Goal: Task Accomplishment & Management: Manage account settings

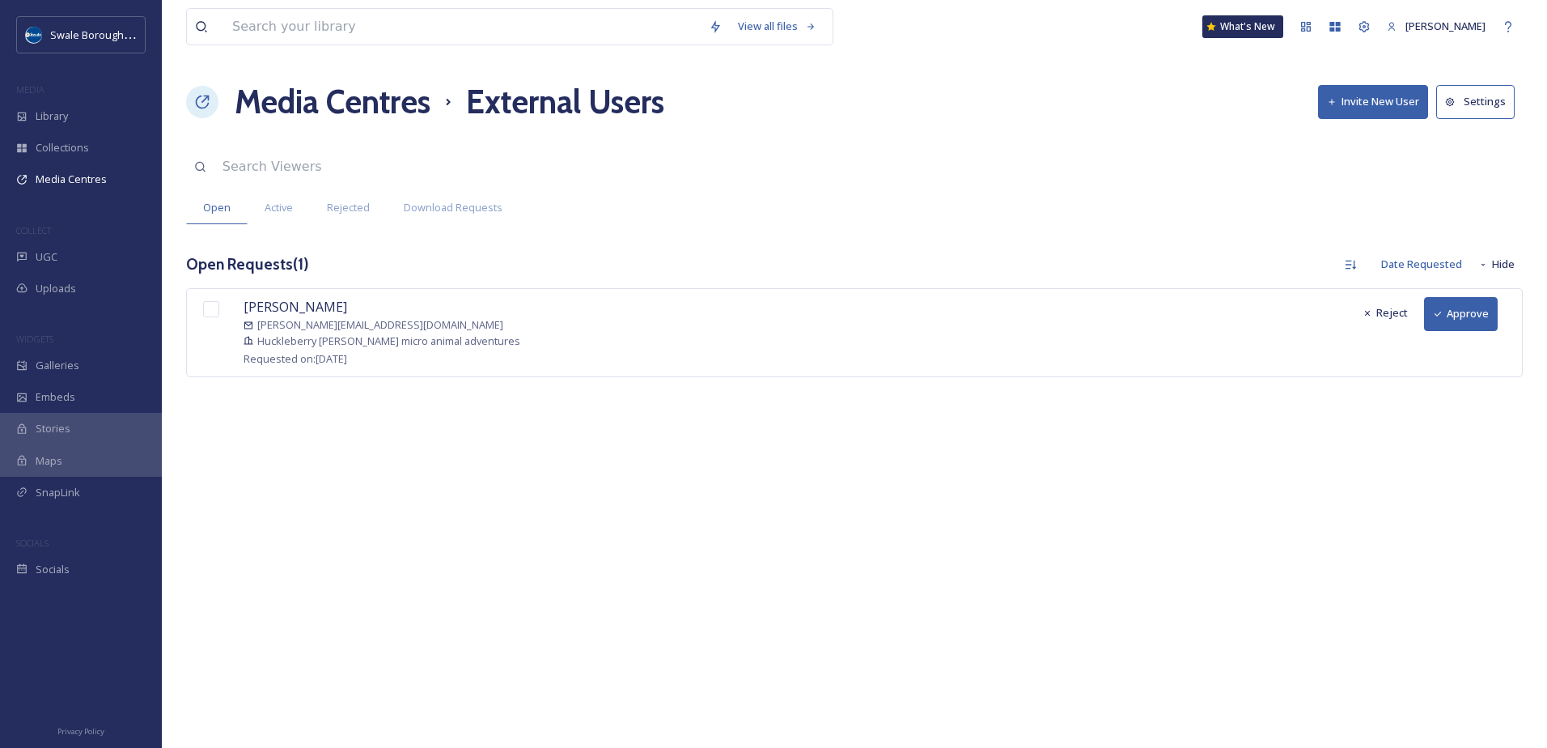
click at [210, 309] on input "checkbox" at bounding box center [211, 309] width 16 height 16
checkbox input "true"
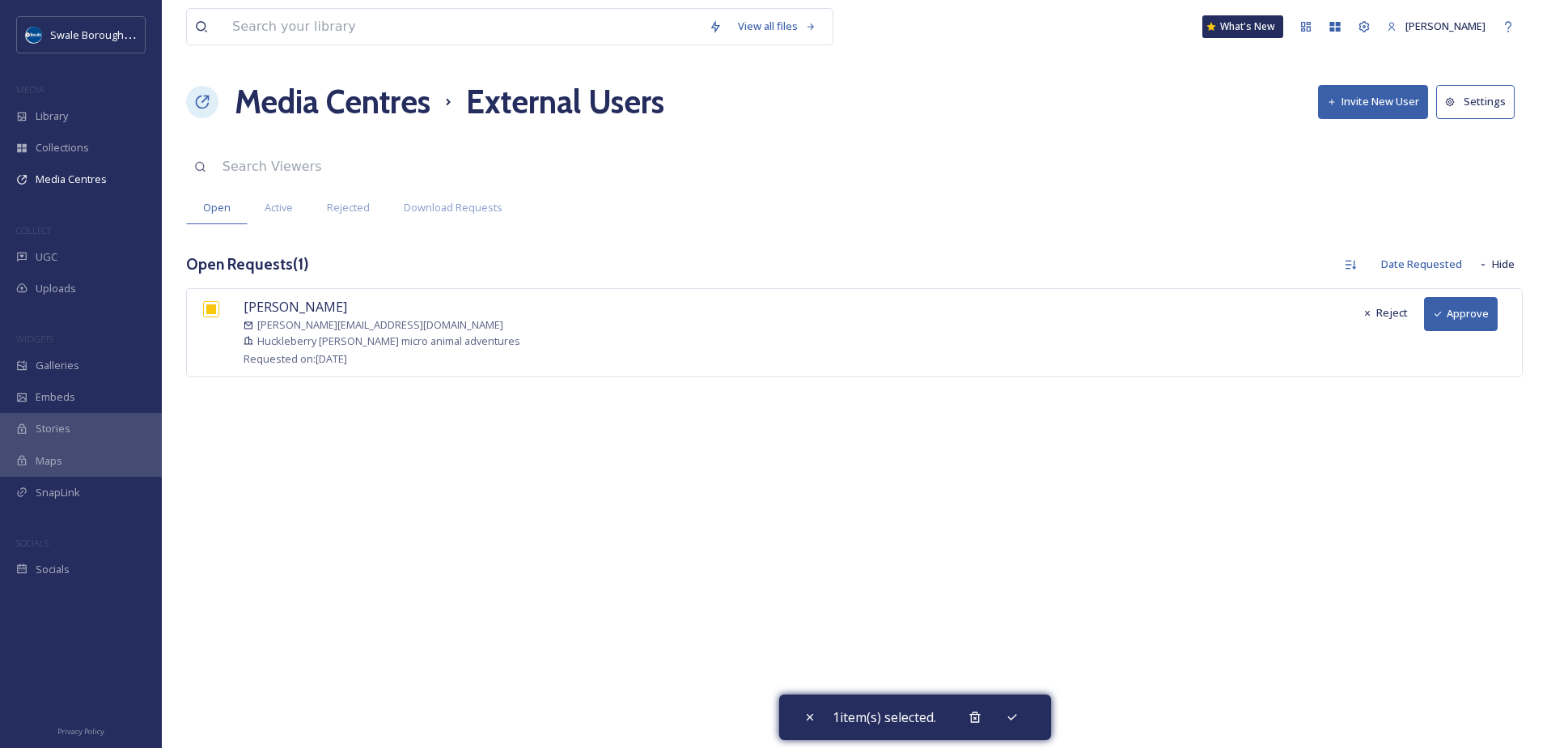
click at [1468, 311] on button "Approve" at bounding box center [1461, 313] width 74 height 33
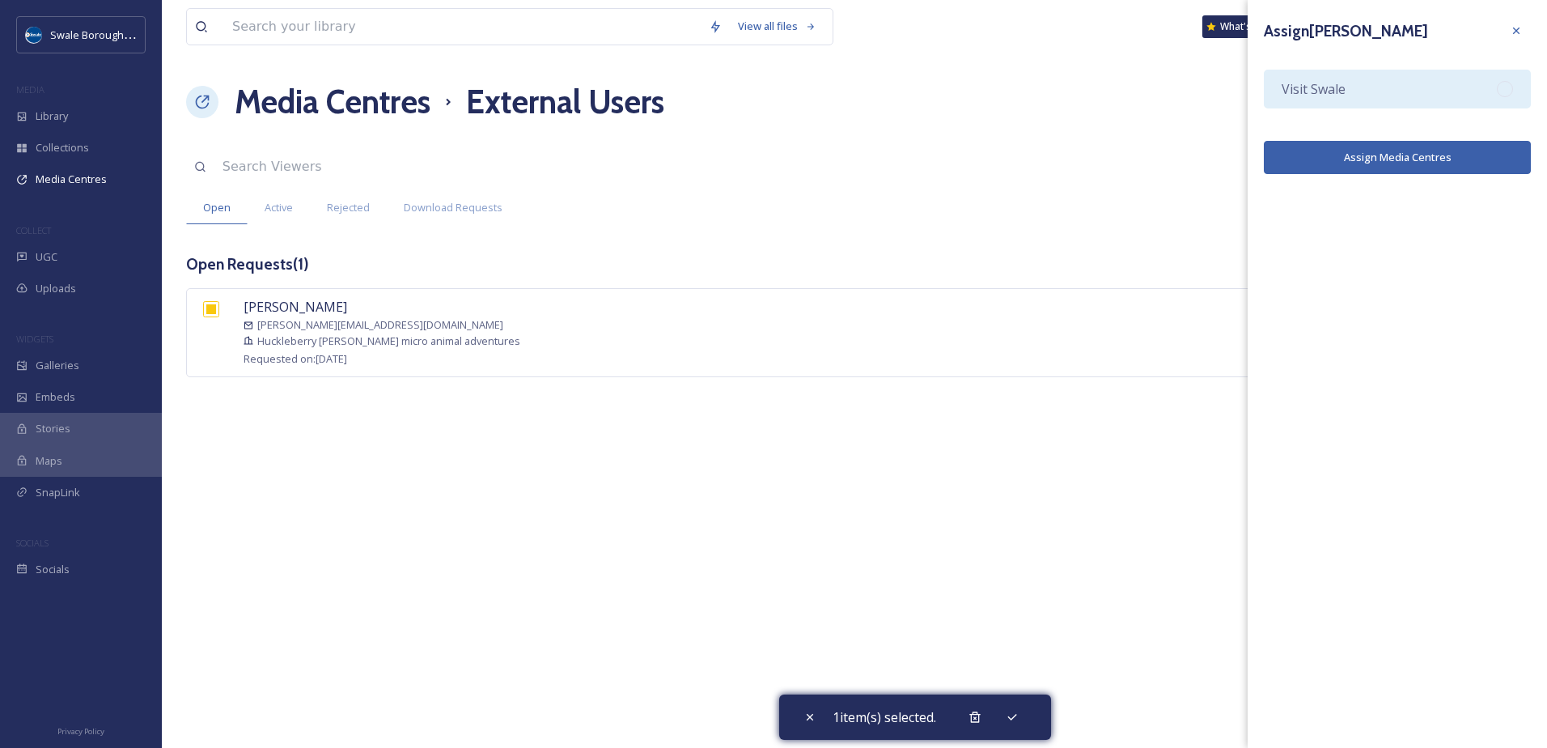
click at [1500, 90] on div at bounding box center [1505, 89] width 16 height 16
click at [1410, 159] on button "Assign Media Centres" at bounding box center [1397, 157] width 267 height 33
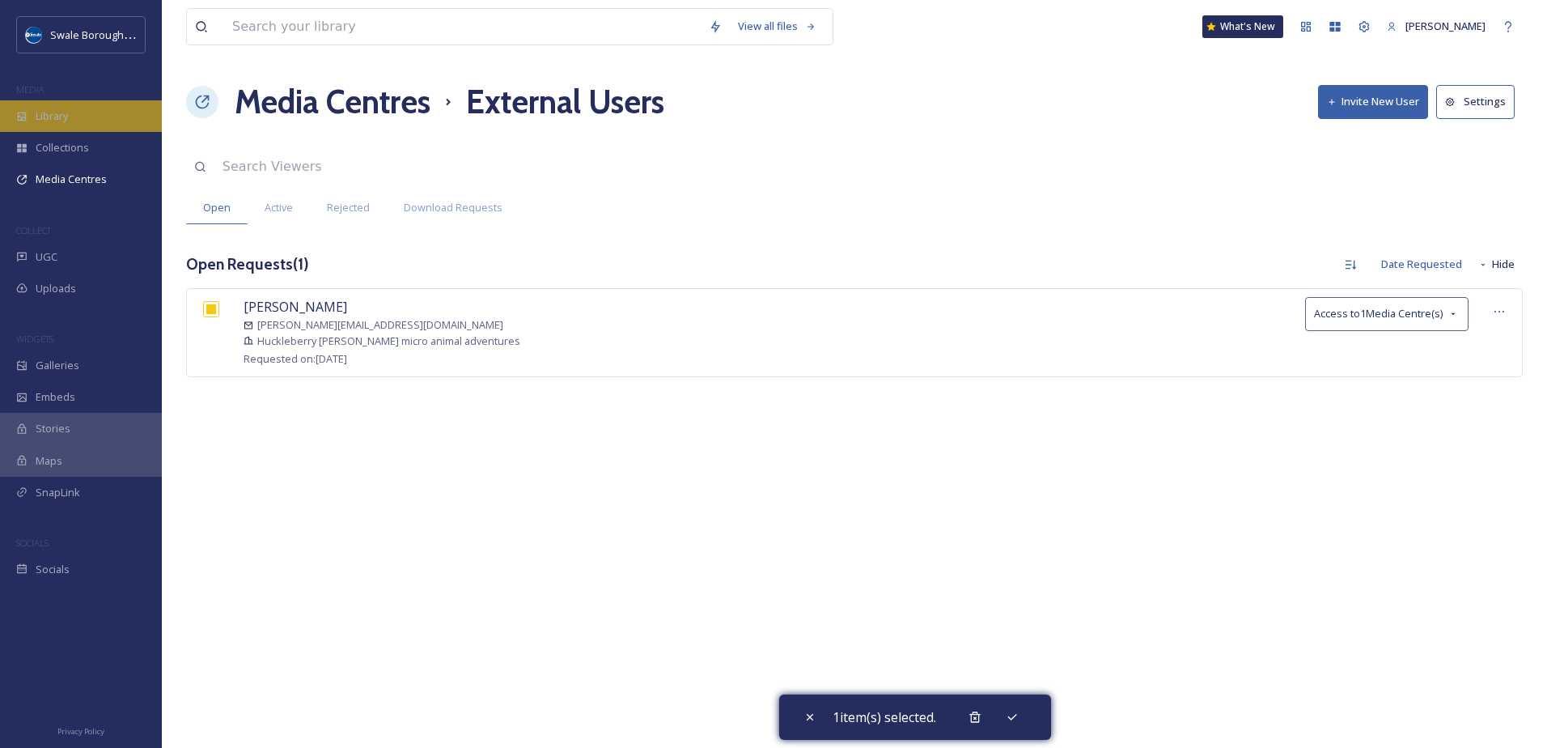
click at [49, 107] on div "Library" at bounding box center [81, 116] width 162 height 32
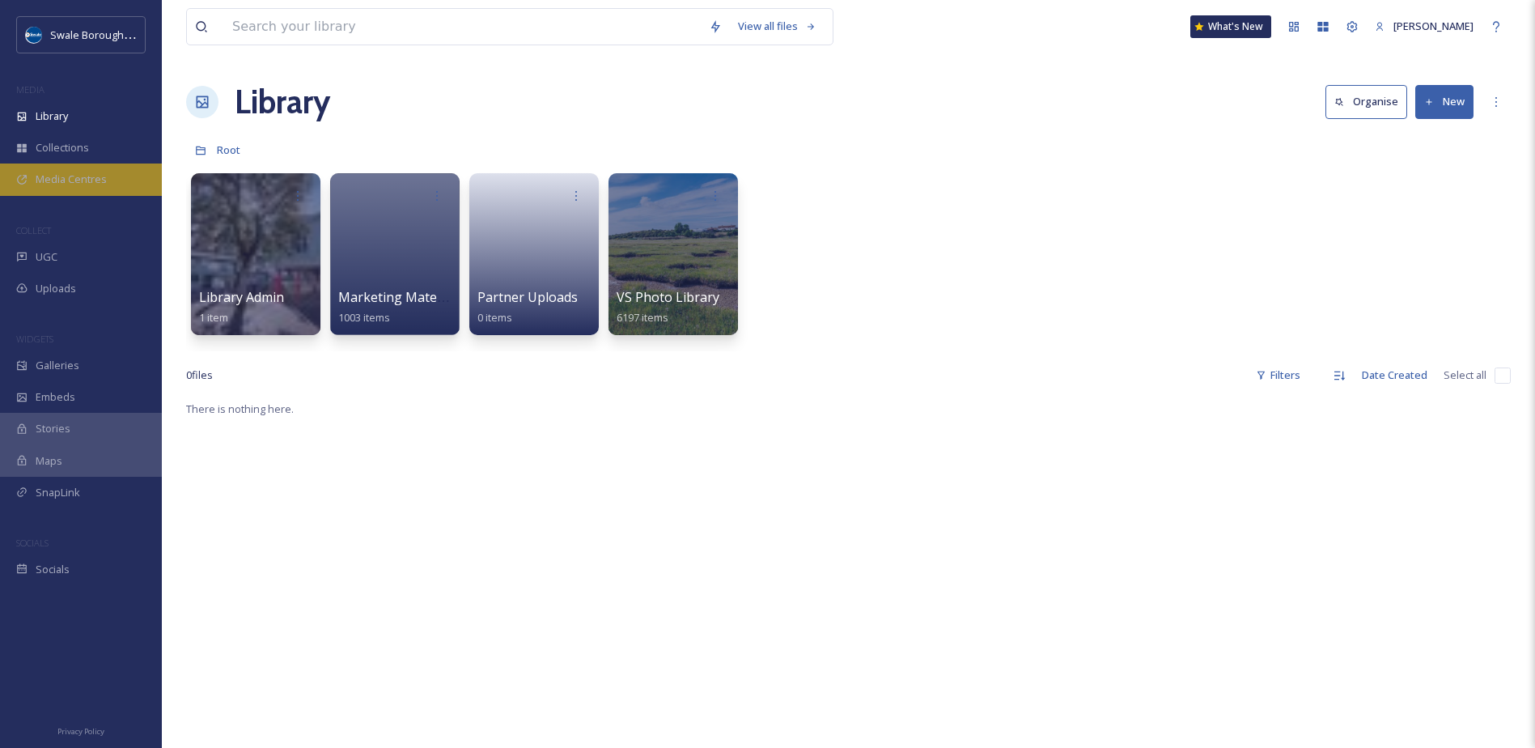
click at [57, 171] on div "Media Centres" at bounding box center [81, 179] width 162 height 32
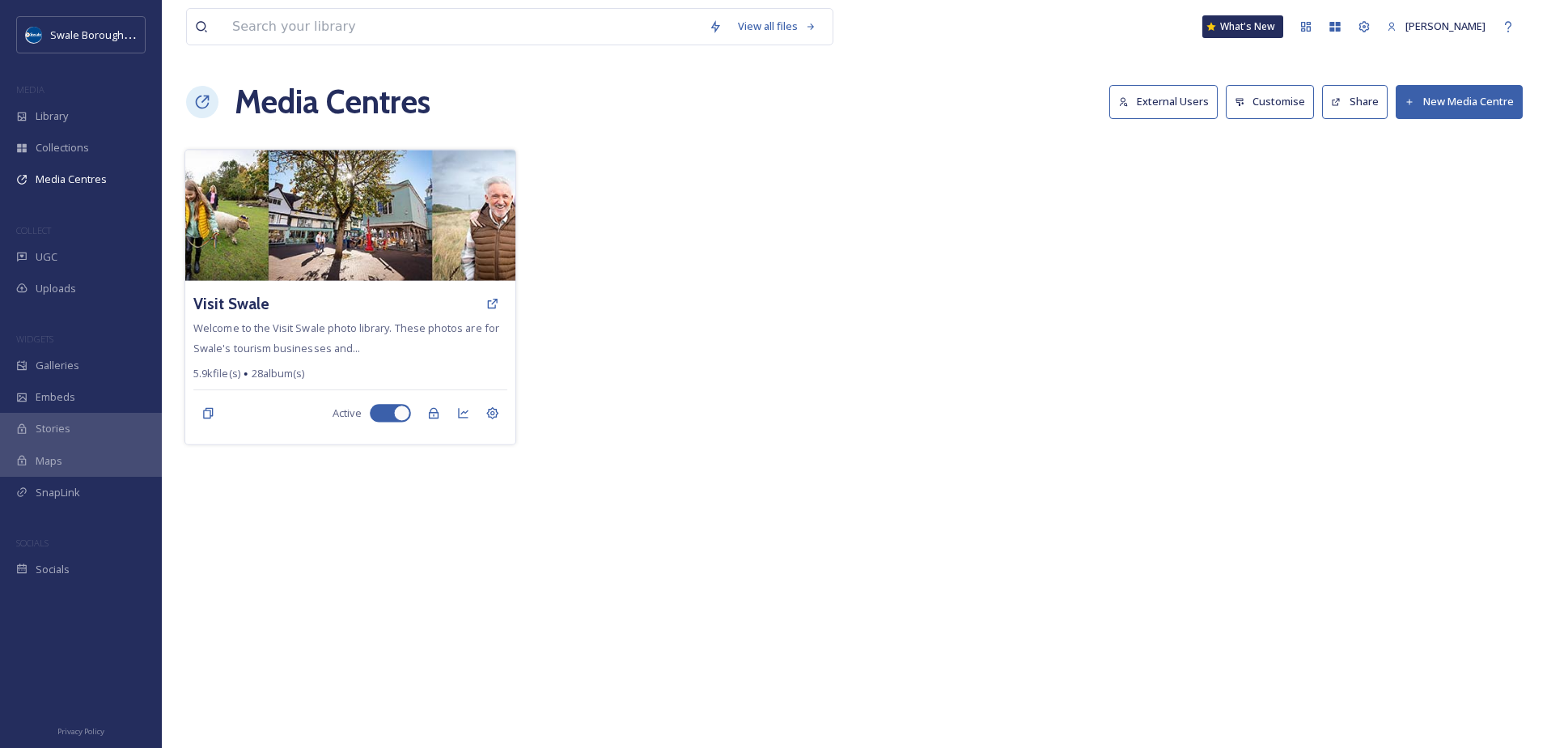
click at [391, 280] on img at bounding box center [350, 215] width 330 height 131
